Goal: Task Accomplishment & Management: Complete application form

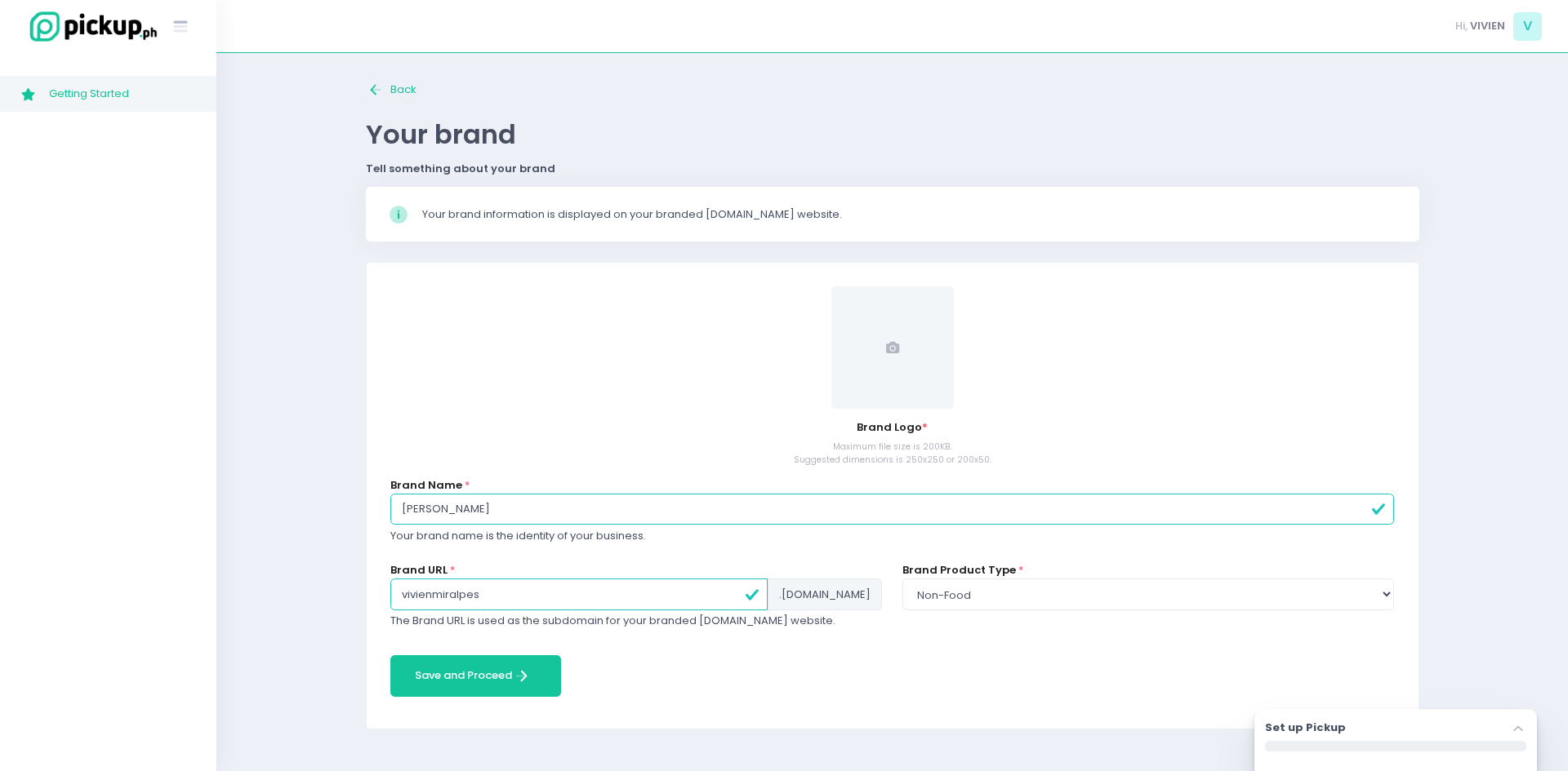
select select "non-food"
click at [1536, 31] on span "V" at bounding box center [1527, 27] width 28 height 28
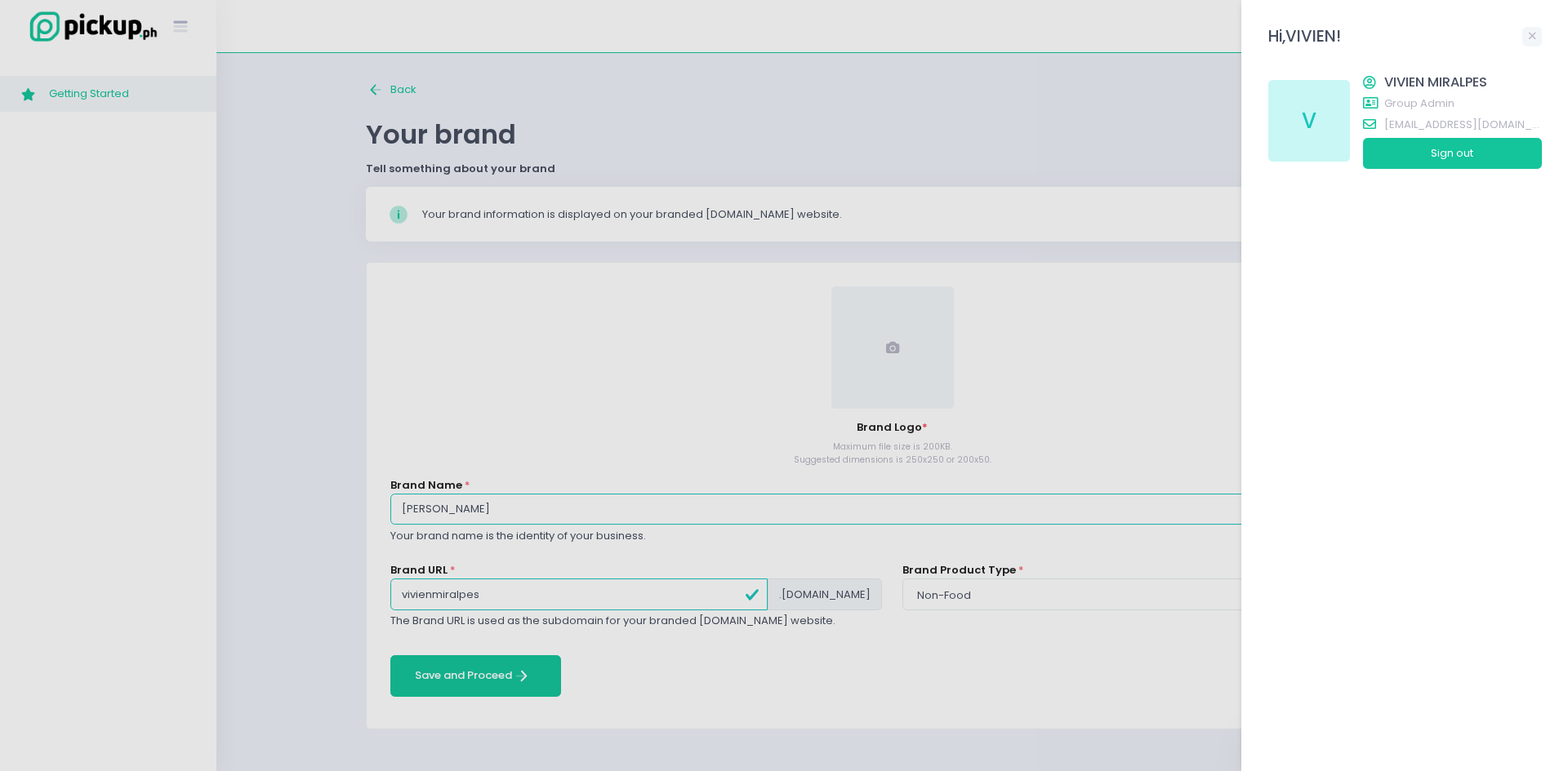
click at [1329, 94] on div "V" at bounding box center [1309, 121] width 82 height 82
click at [1358, 103] on div "V VIVIEN MIRALPES group admin vivien.mails28@gmail.com Sign out" at bounding box center [1405, 121] width 273 height 96
click at [154, 20] on div at bounding box center [784, 385] width 1568 height 771
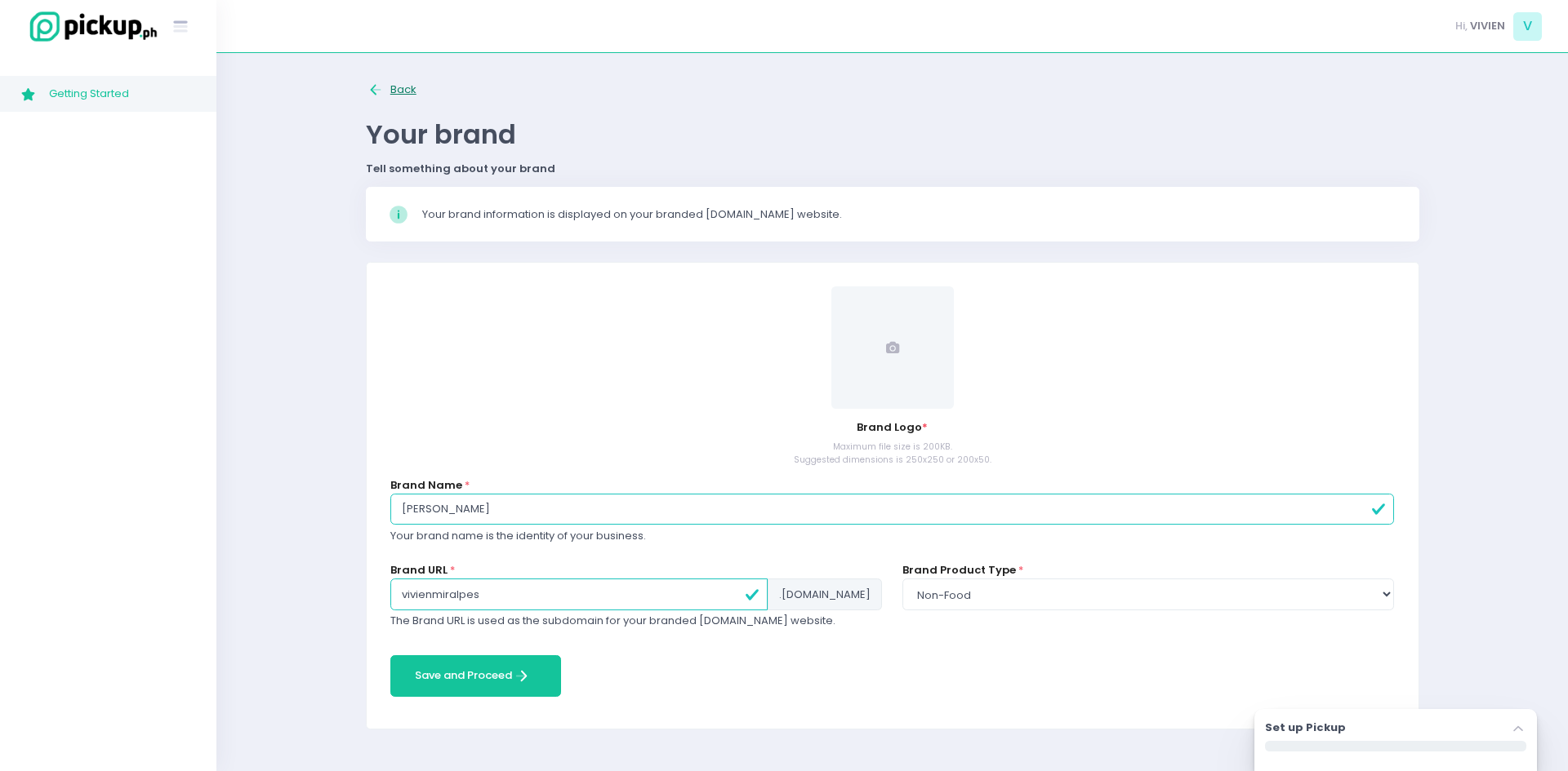
click at [379, 92] on icon "Back to home Created with Sketch." at bounding box center [376, 90] width 19 height 19
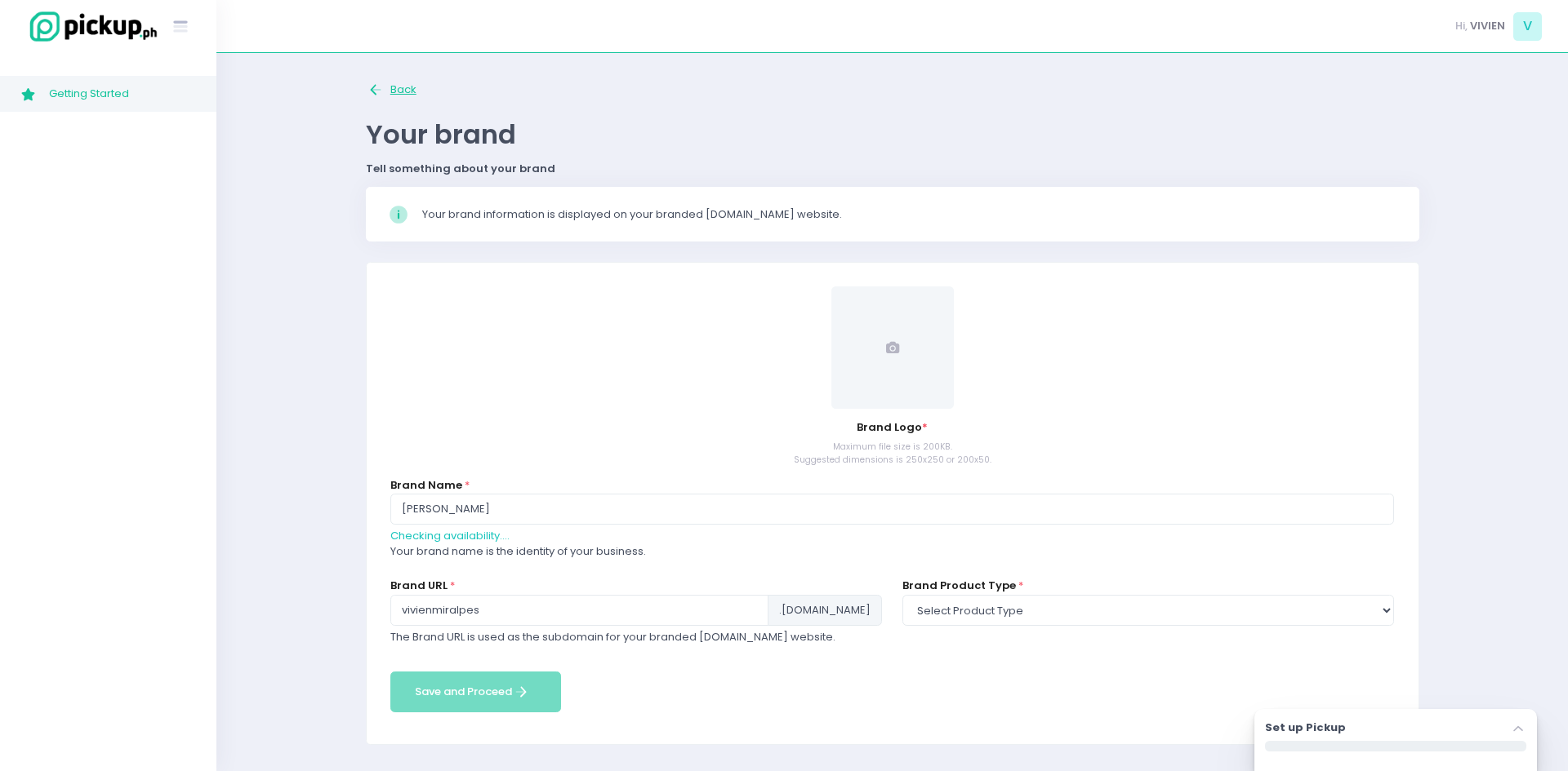
click at [379, 92] on icon "Back to home Created with Sketch." at bounding box center [376, 90] width 19 height 19
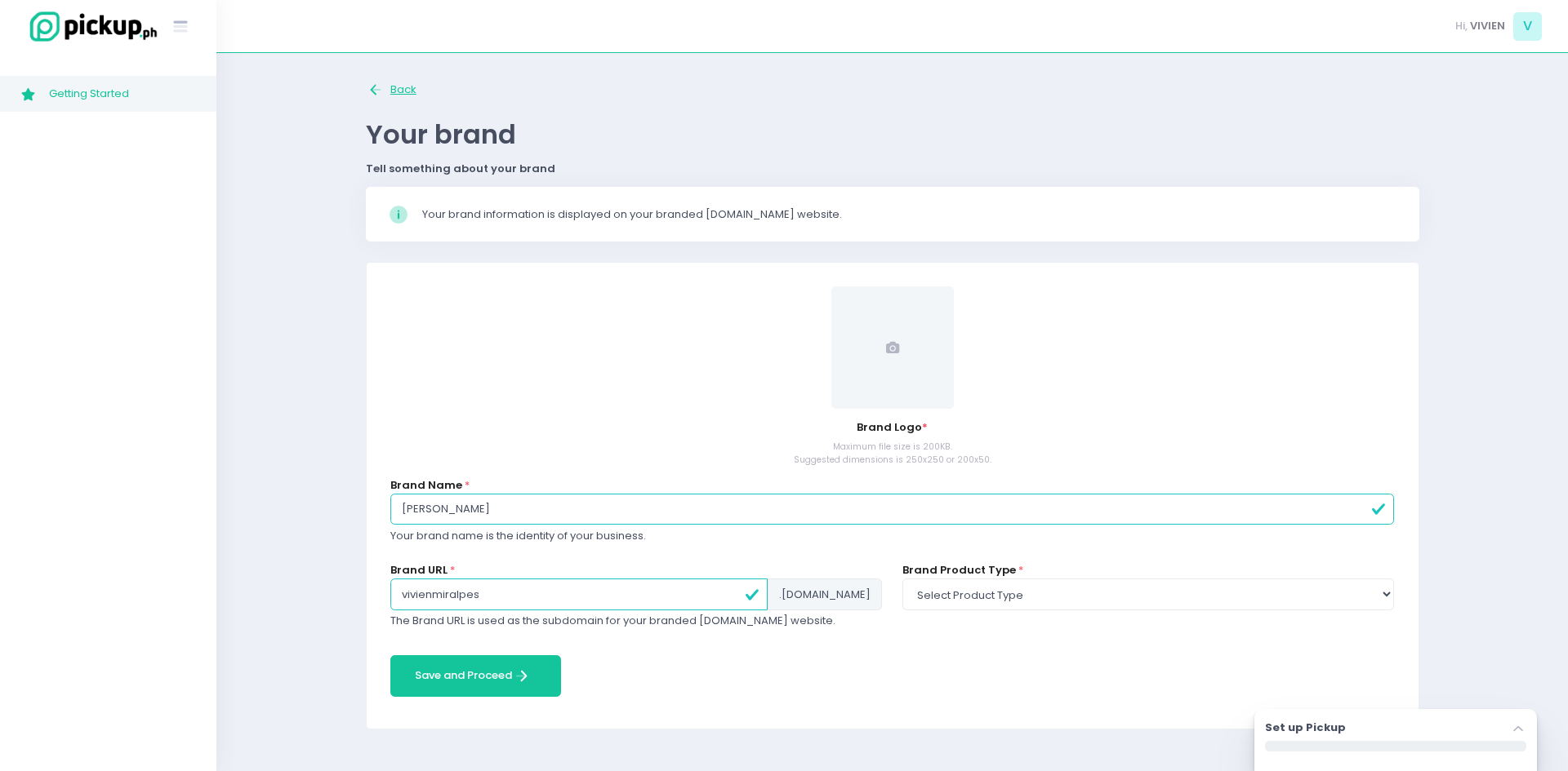
click at [379, 92] on icon "Back to home Created with Sketch." at bounding box center [376, 90] width 19 height 19
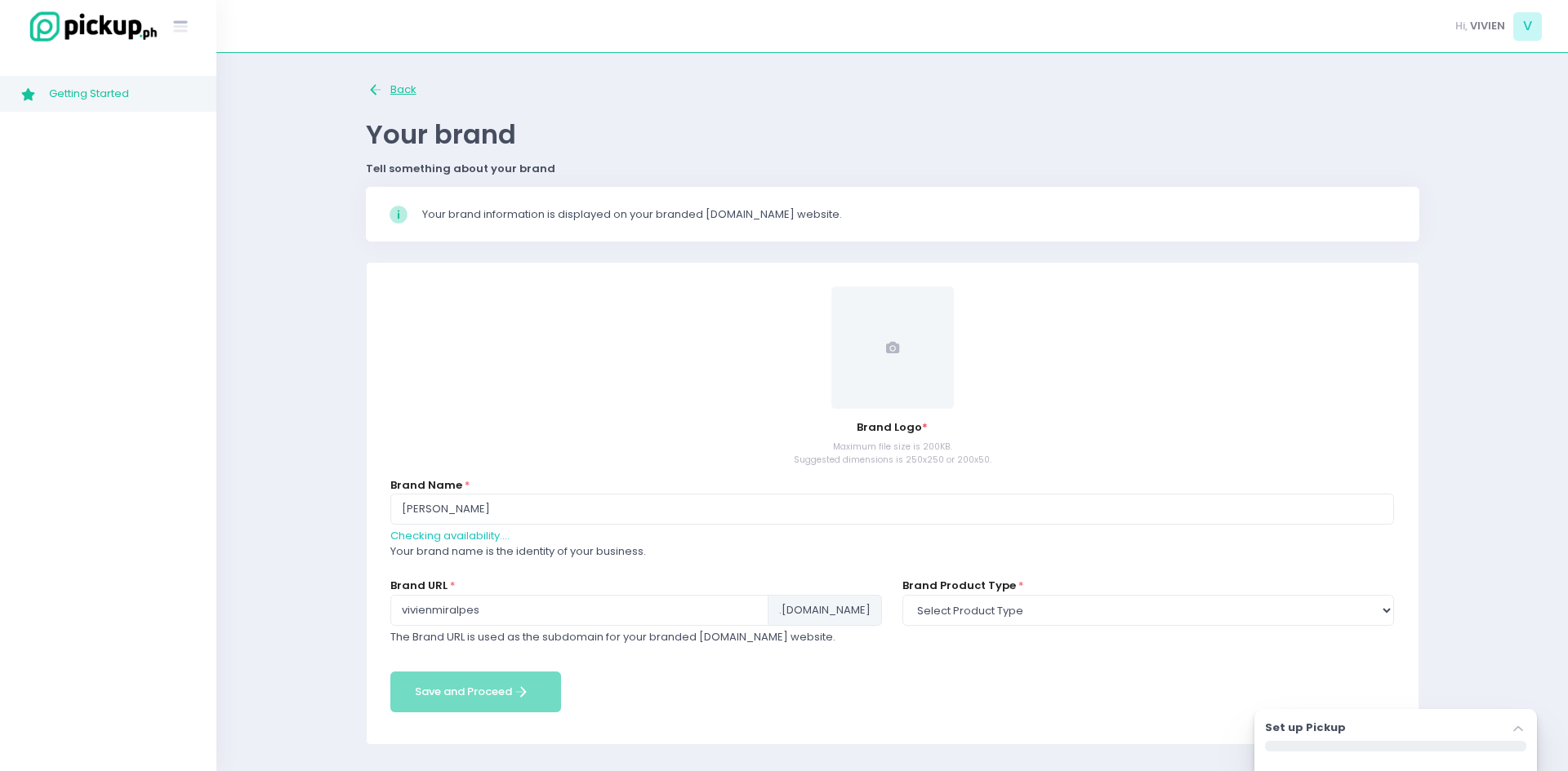
click at [379, 92] on icon "Back to home Created with Sketch." at bounding box center [376, 90] width 19 height 19
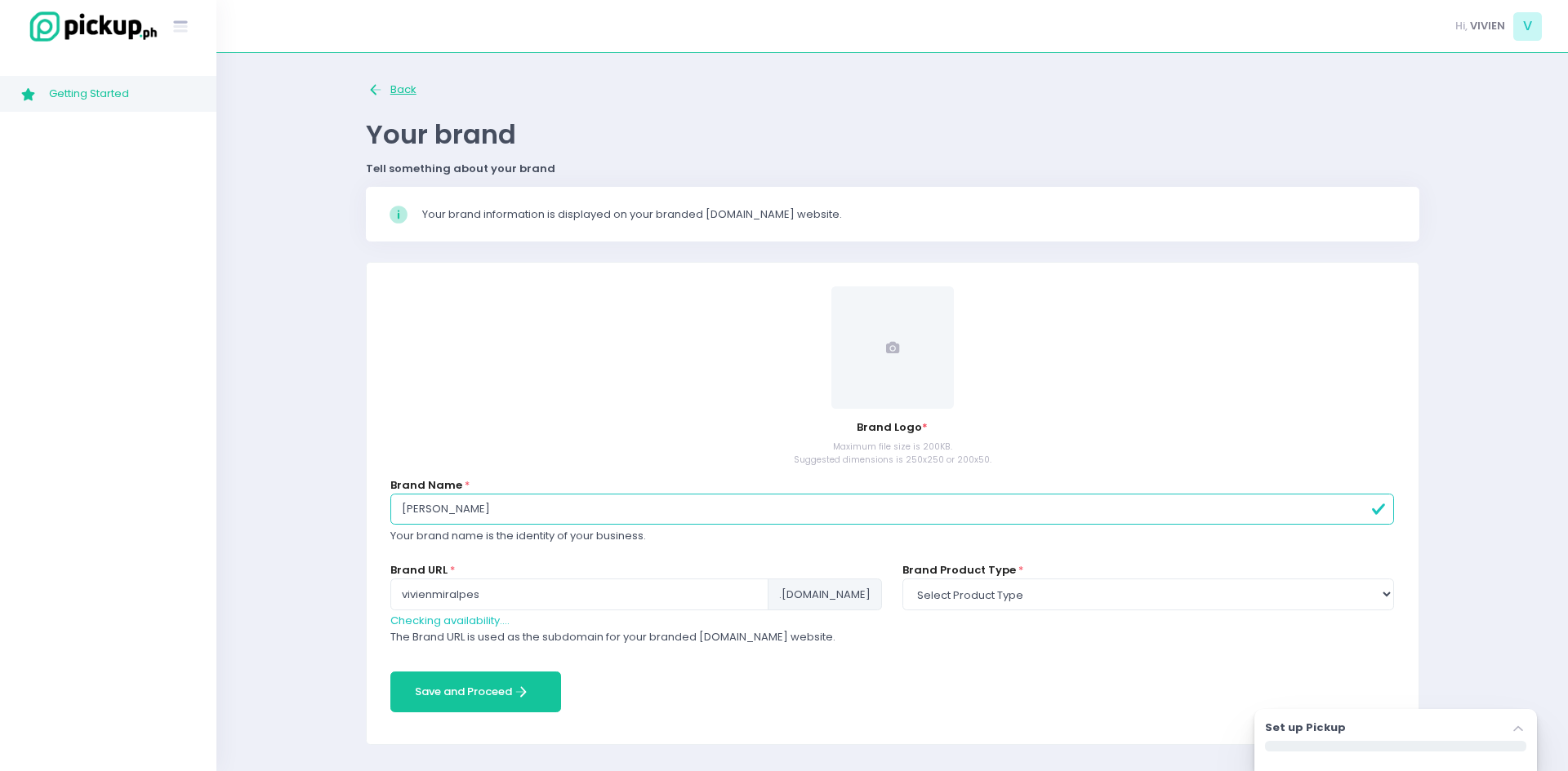
click at [379, 92] on icon "Back to home Created with Sketch." at bounding box center [376, 90] width 19 height 19
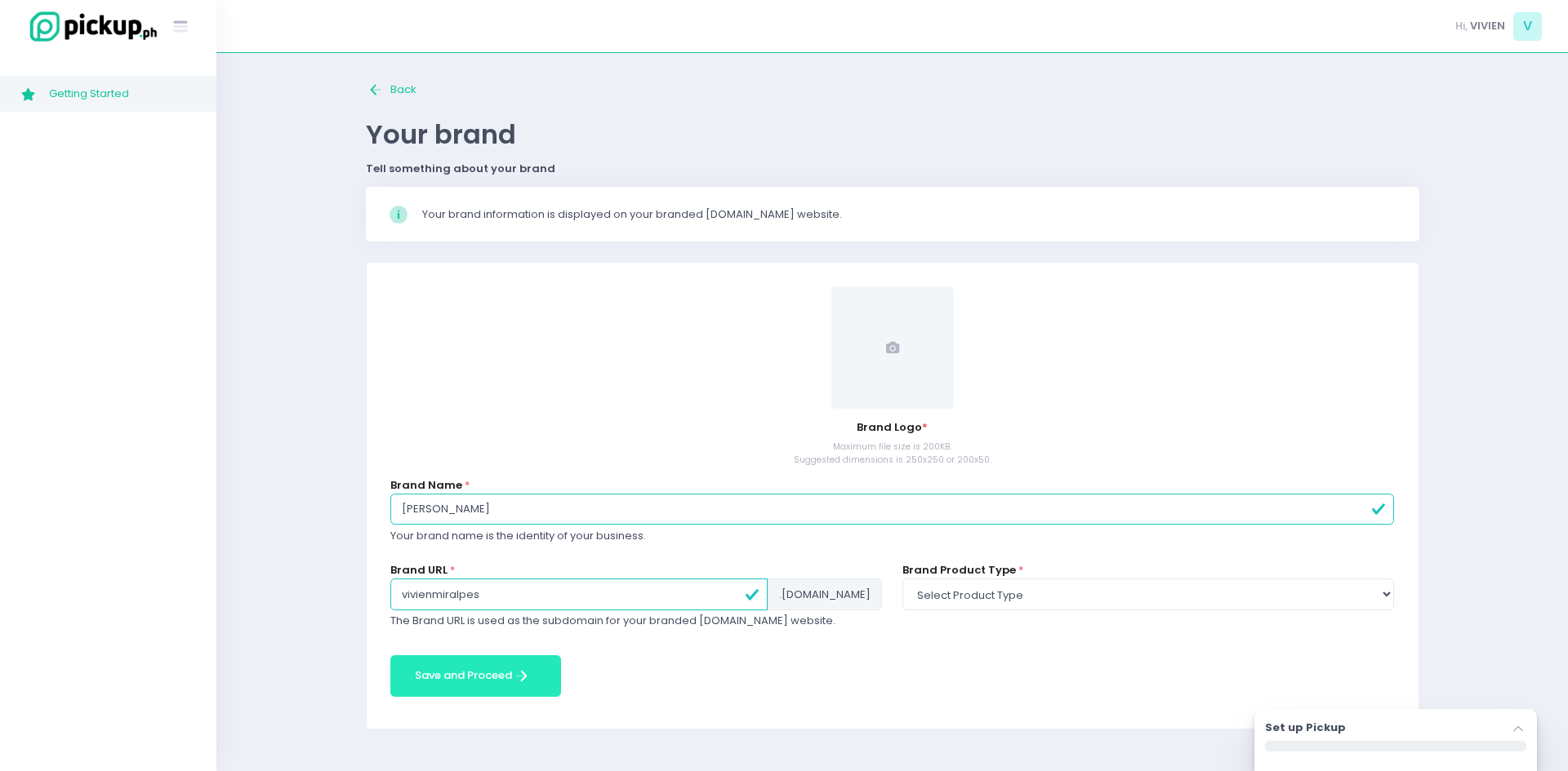
click at [486, 681] on button "Save and Proceed Save and Proceed Created with Sketch." at bounding box center [475, 677] width 171 height 41
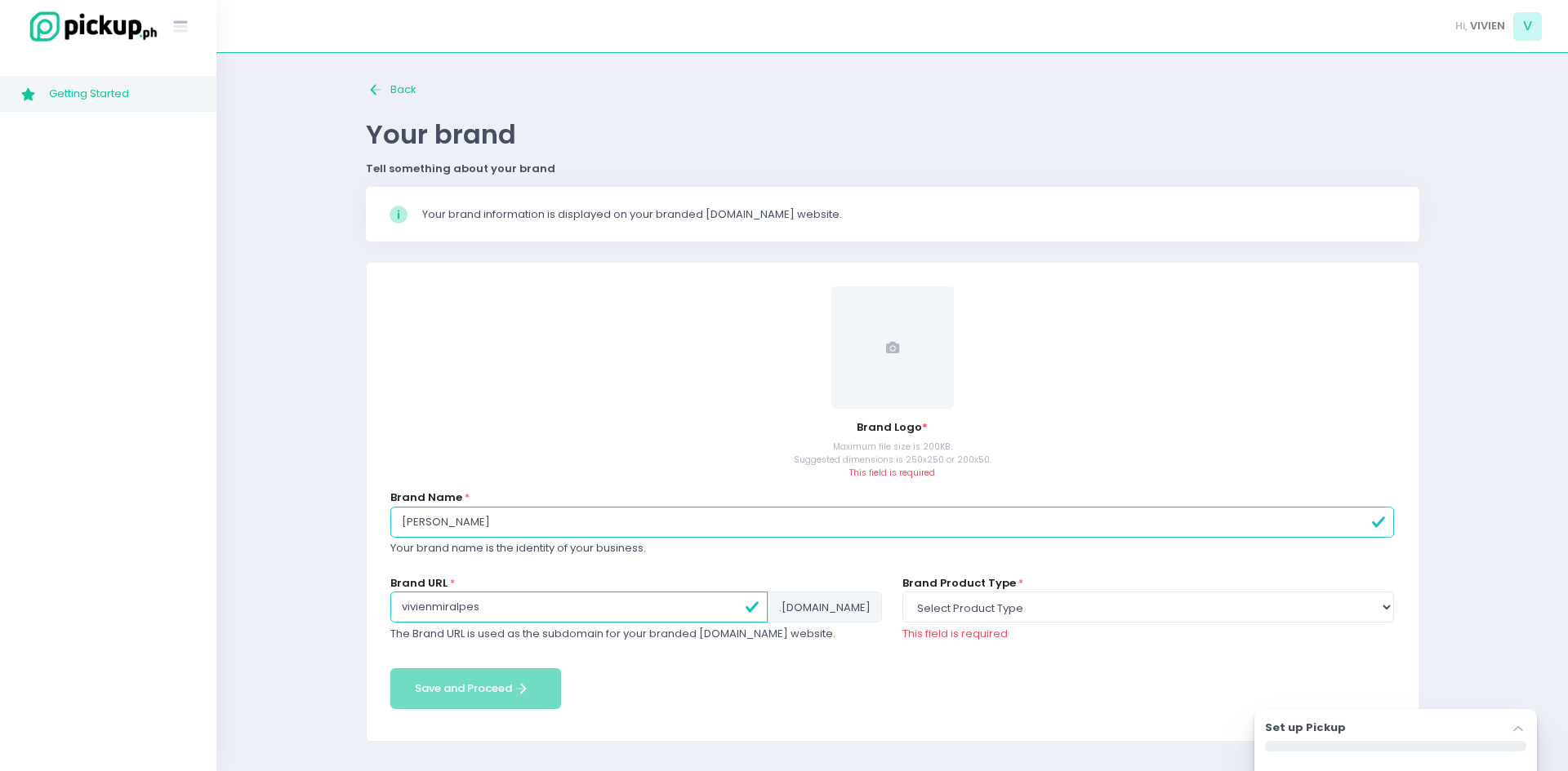
click at [924, 369] on span at bounding box center [892, 348] width 123 height 123
click at [1456, 21] on span "Hi," at bounding box center [1461, 27] width 12 height 17
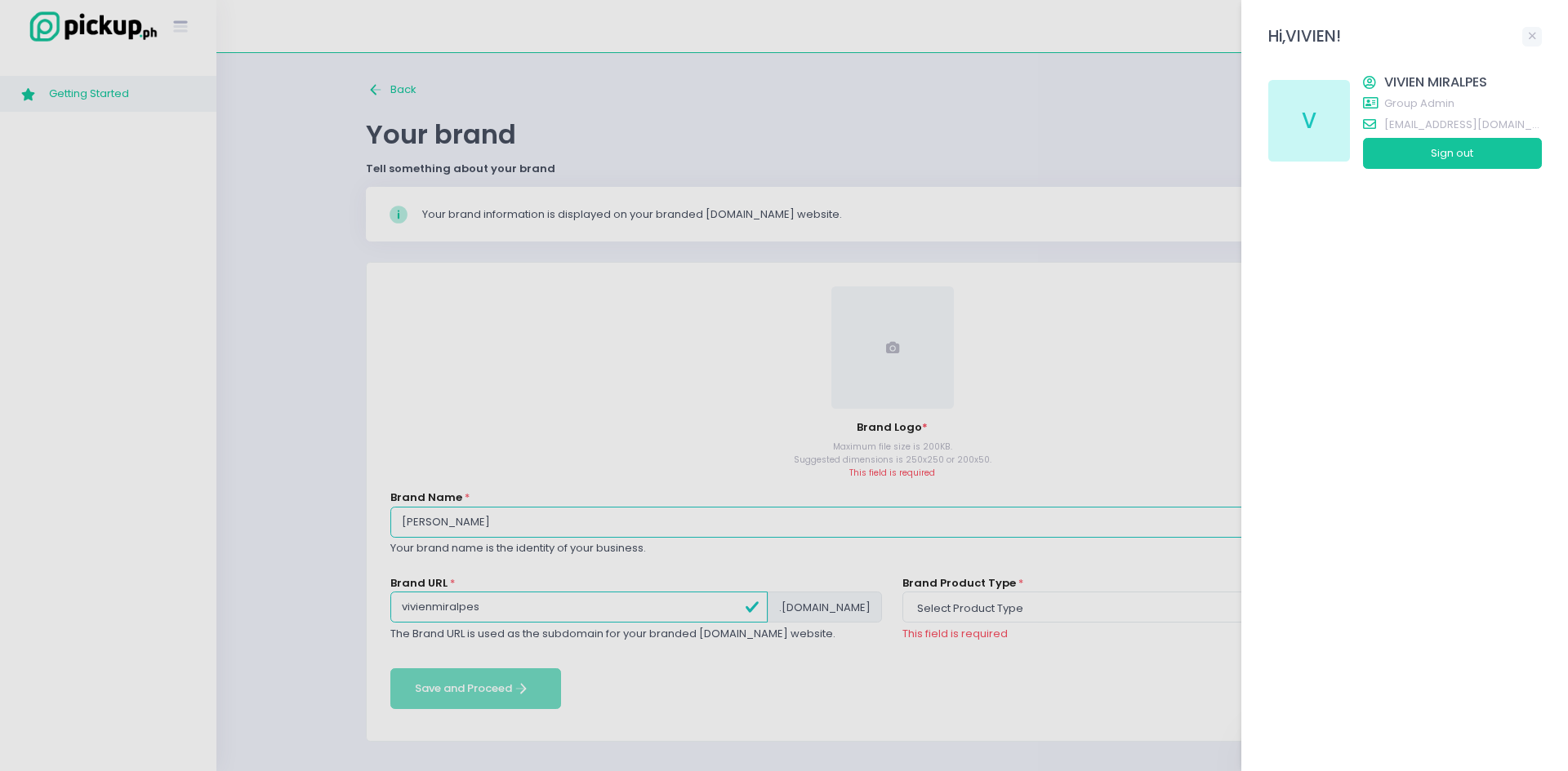
click at [1411, 105] on span "group admin" at bounding box center [1463, 104] width 157 height 17
click at [1445, 153] on button "Sign out" at bounding box center [1452, 153] width 179 height 31
